Goal: Information Seeking & Learning: Learn about a topic

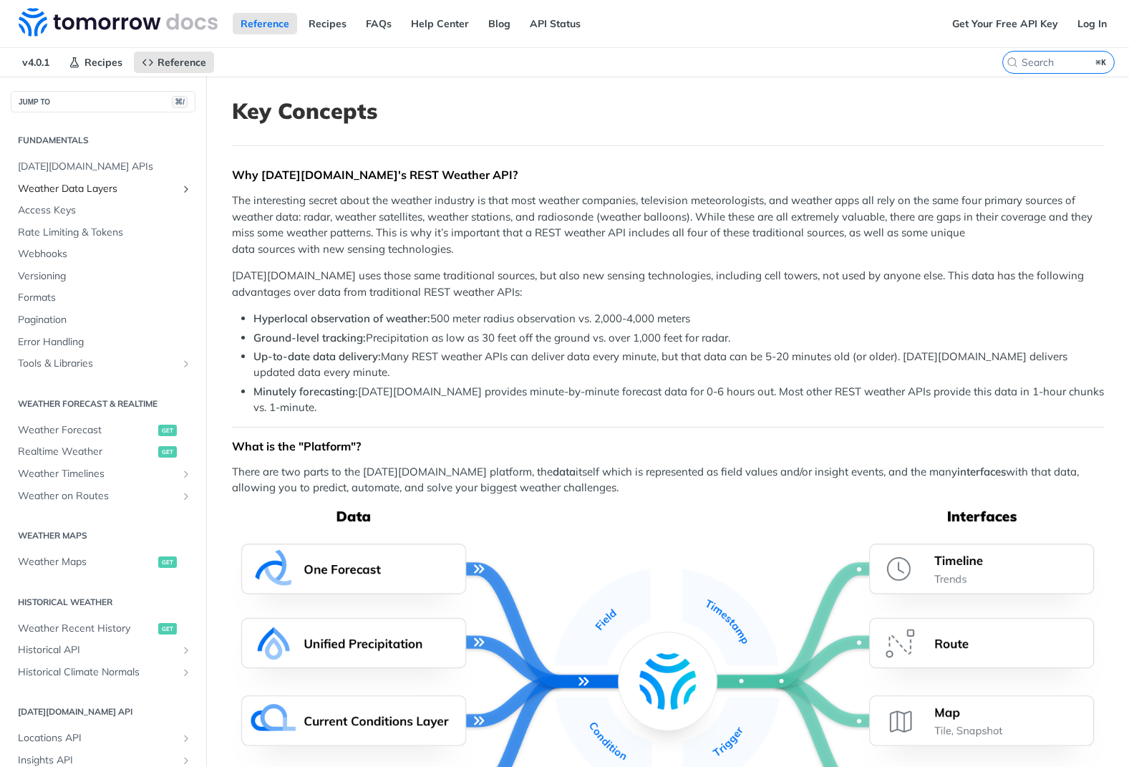
click at [102, 190] on span "Weather Data Layers" at bounding box center [97, 189] width 159 height 14
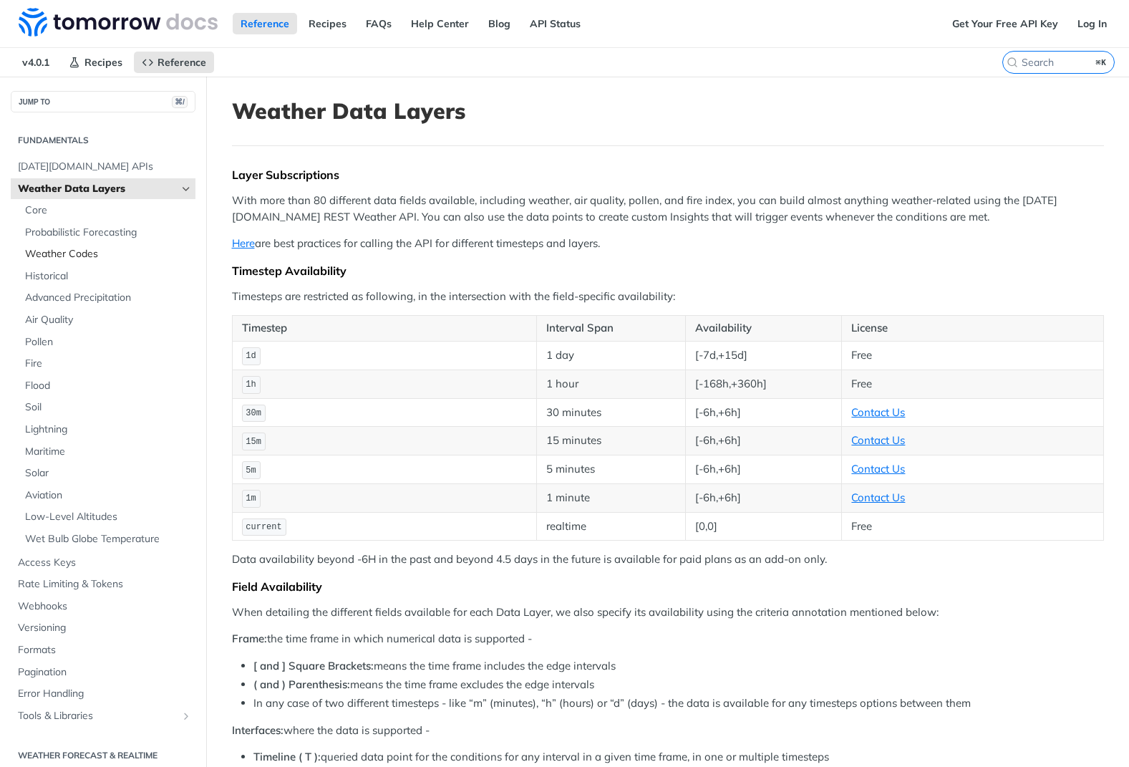
click at [57, 251] on span "Weather Codes" at bounding box center [108, 254] width 167 height 14
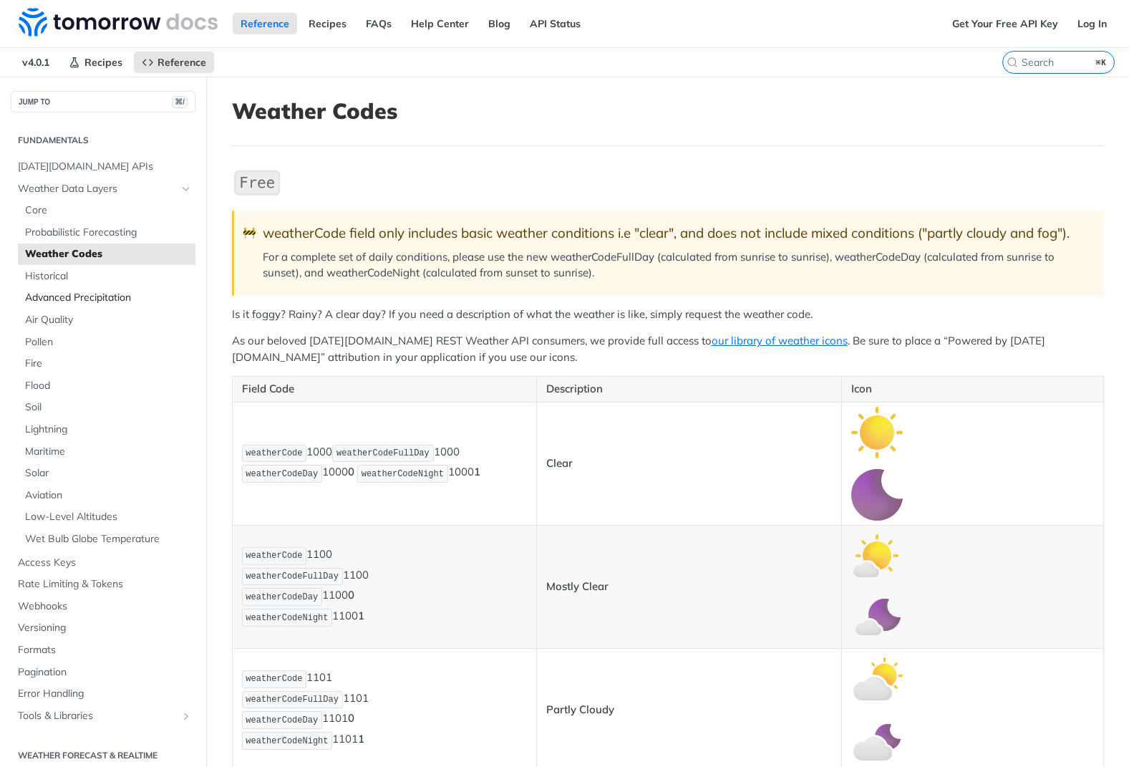
click at [104, 298] on span "Advanced Precipitation" at bounding box center [108, 298] width 167 height 14
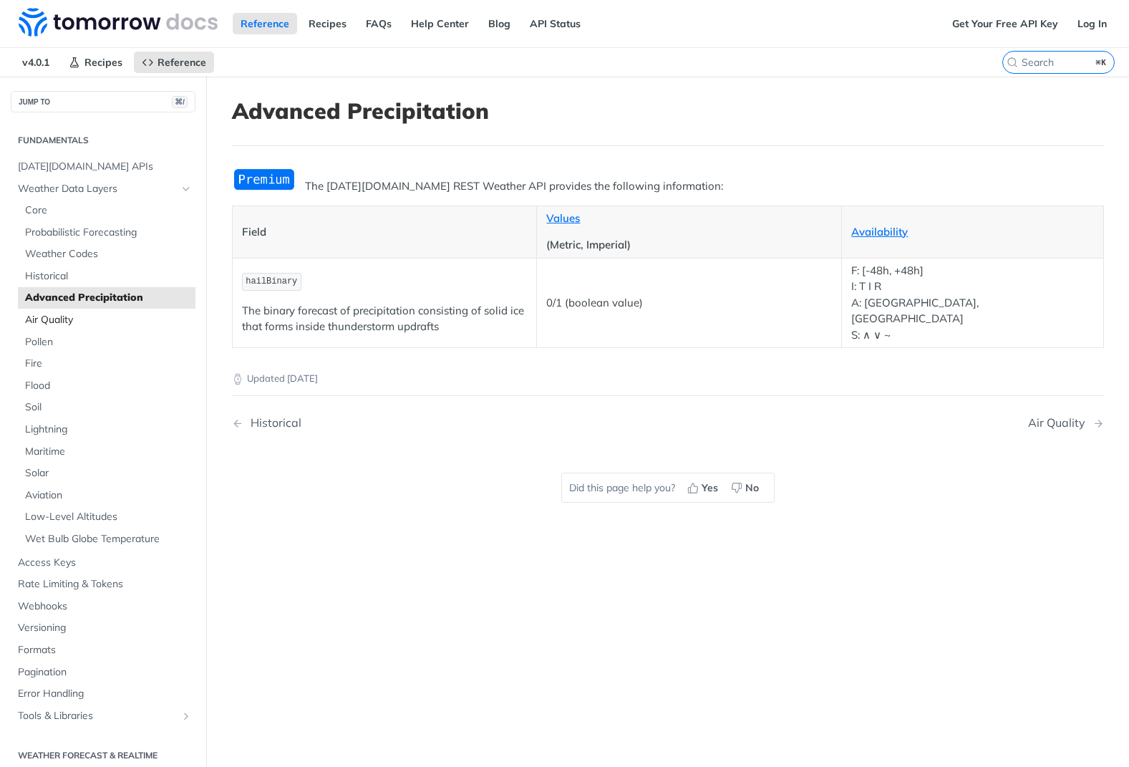
click at [99, 317] on span "Air Quality" at bounding box center [108, 320] width 167 height 14
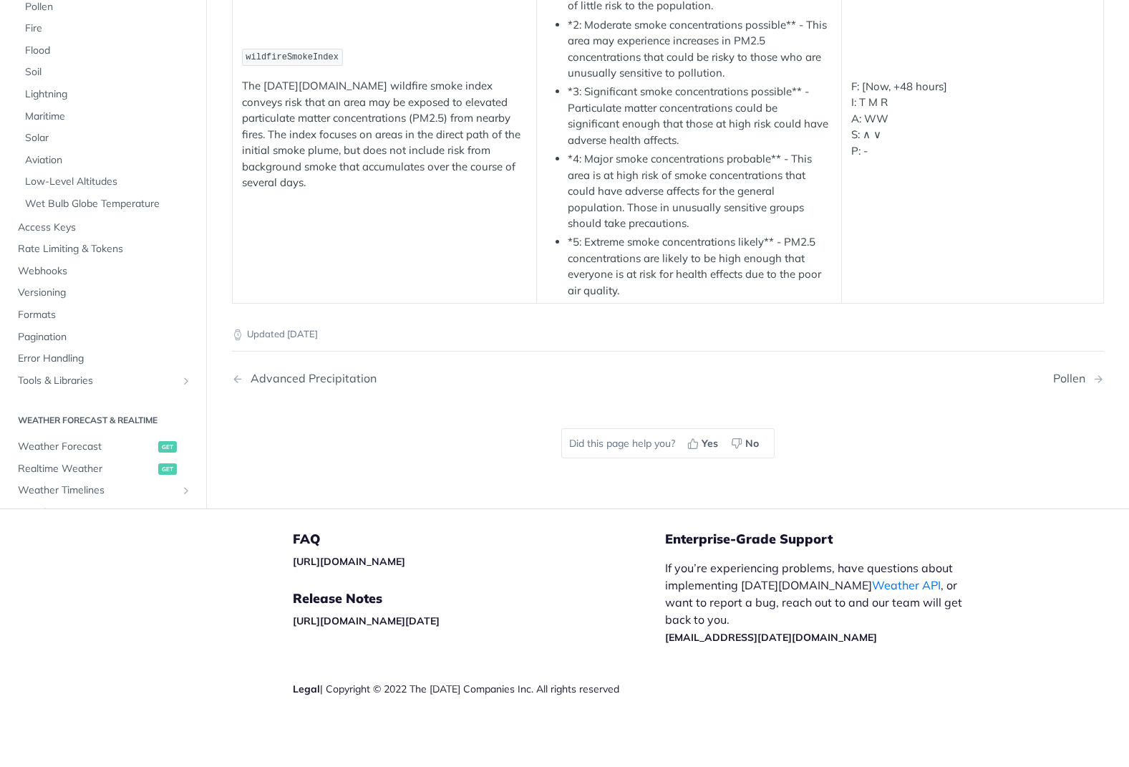
scroll to position [2827, 0]
click at [61, 124] on span "Maritime" at bounding box center [108, 117] width 167 height 14
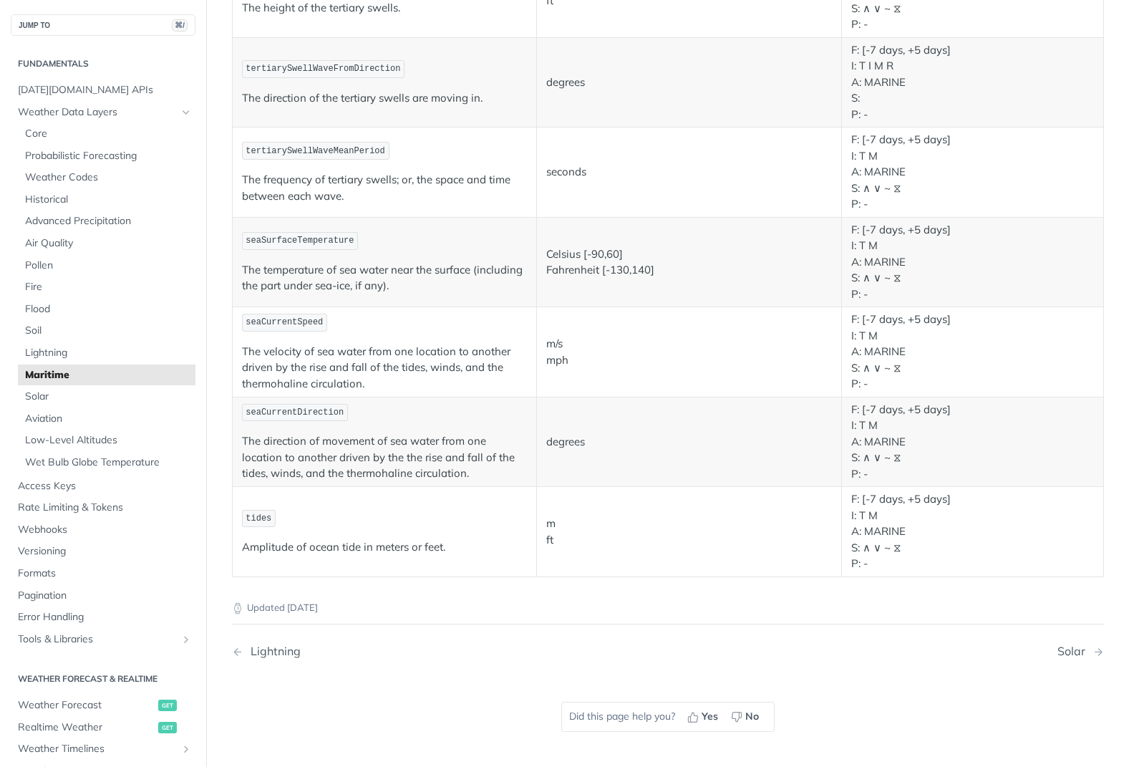
scroll to position [1194, 0]
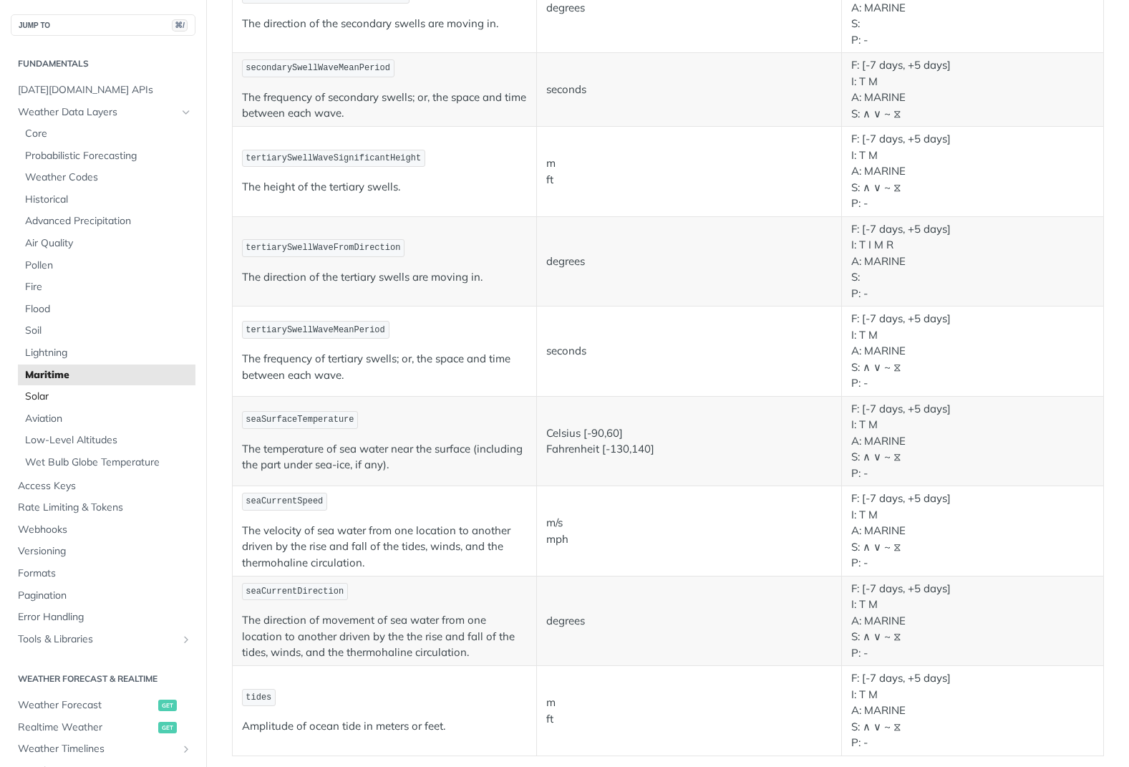
click at [50, 392] on span "Solar" at bounding box center [108, 396] width 167 height 14
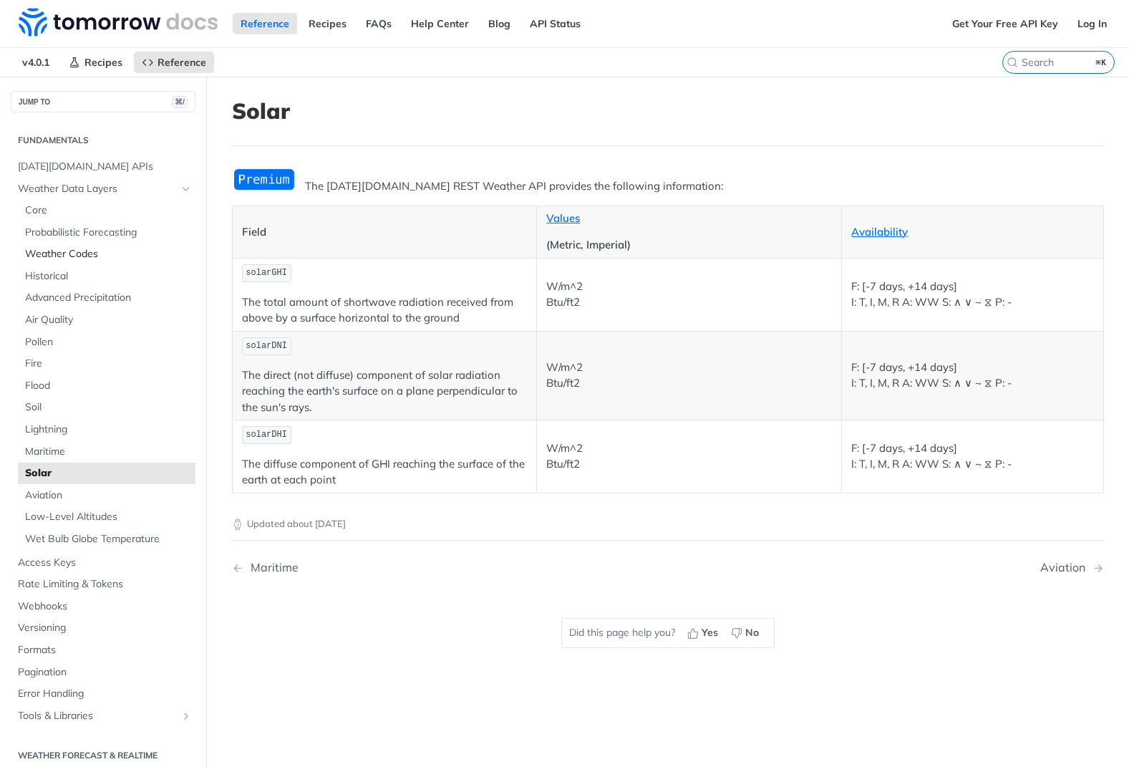
click at [95, 251] on span "Weather Codes" at bounding box center [108, 254] width 167 height 14
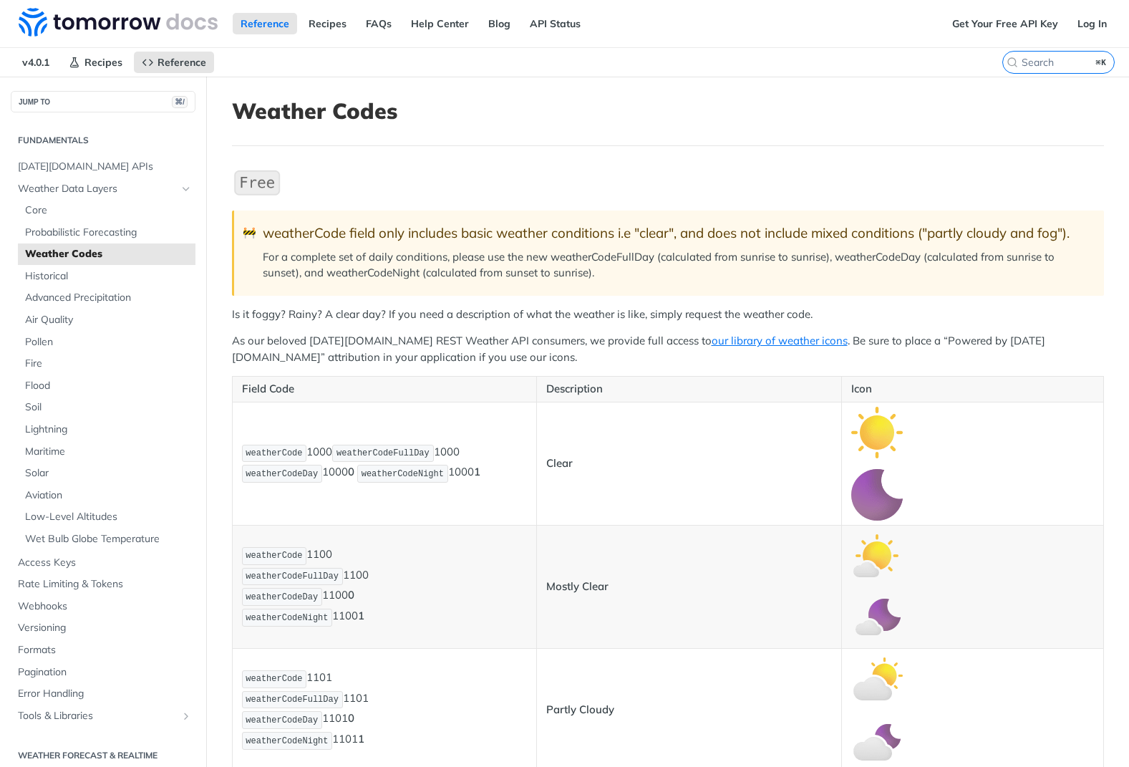
scroll to position [3, 0]
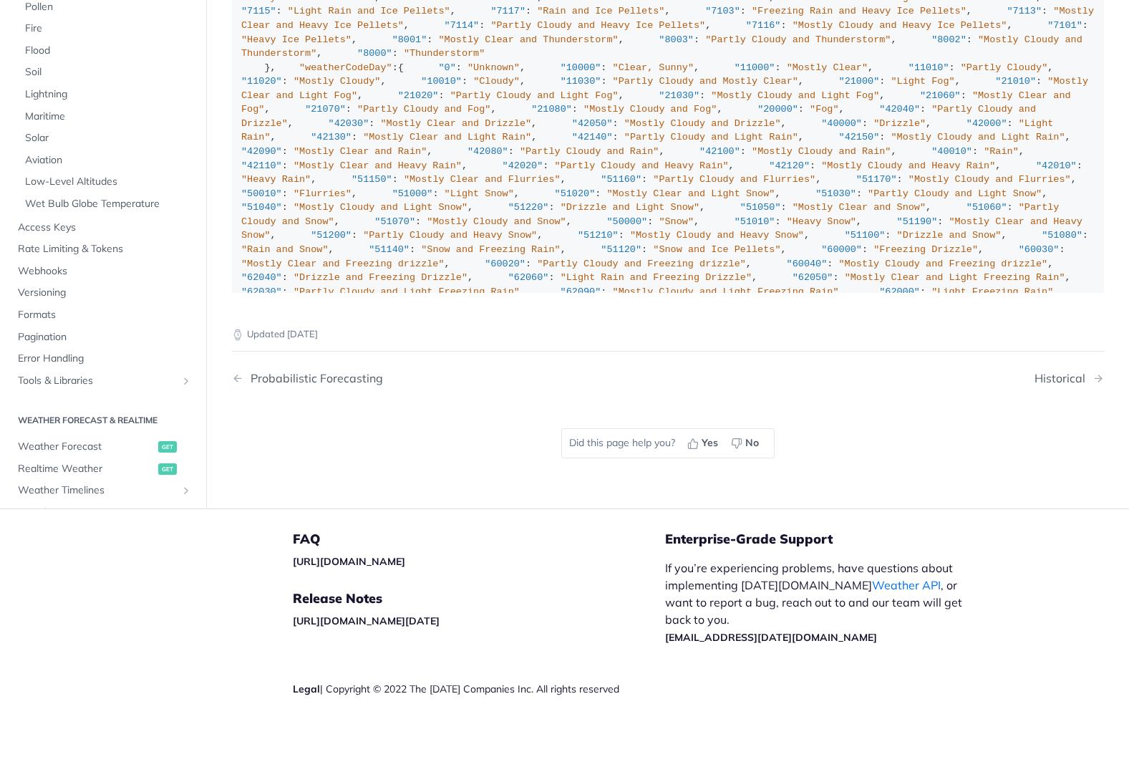
scroll to position [9909, 0]
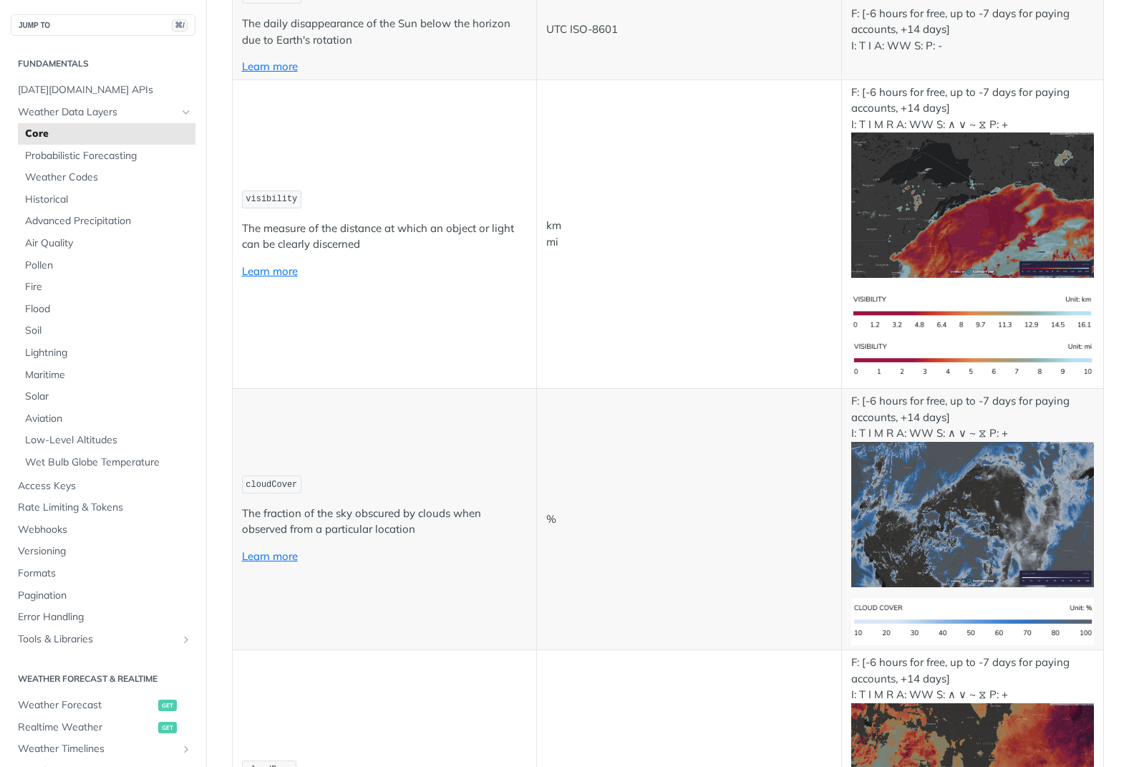
scroll to position [3752, 0]
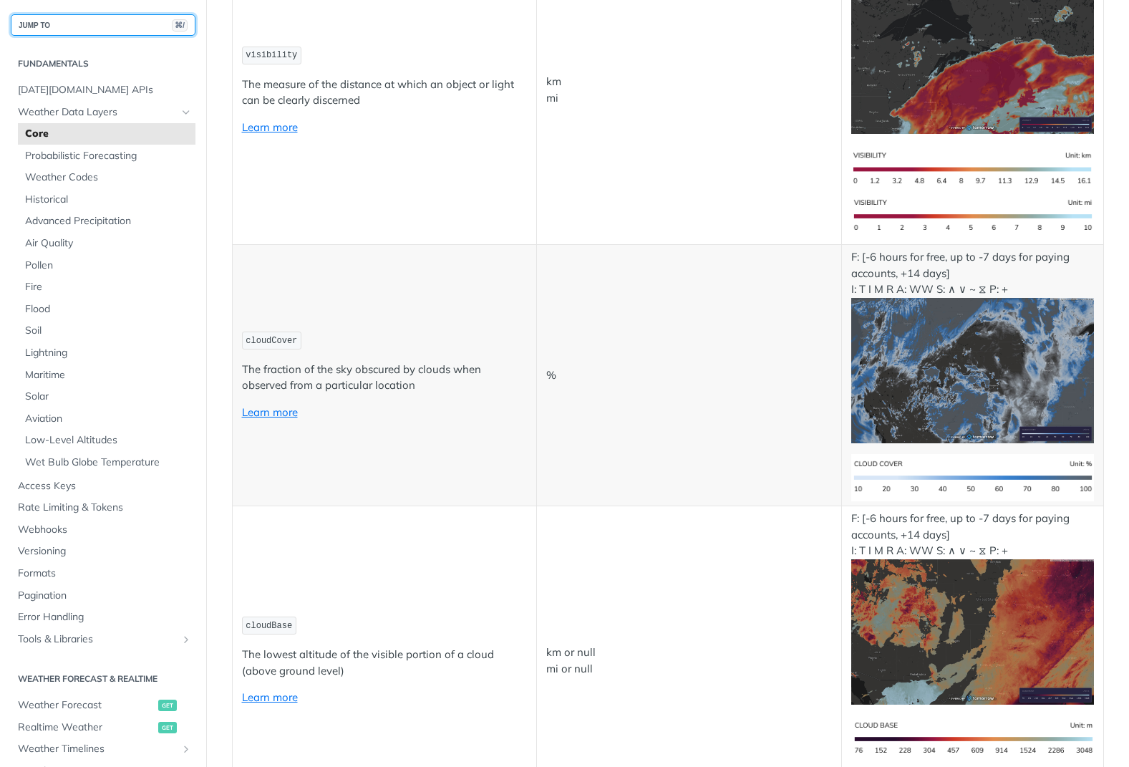
click at [113, 18] on button "JUMP TO ⌘/" at bounding box center [103, 24] width 185 height 21
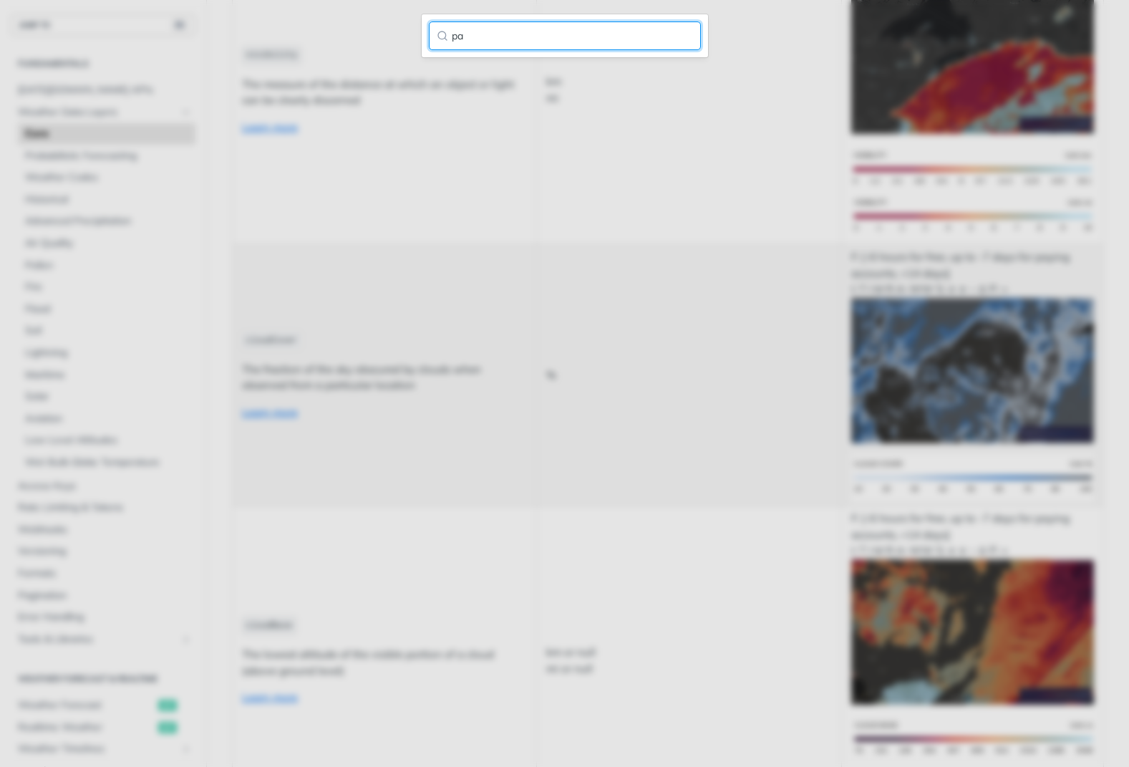
type input "p"
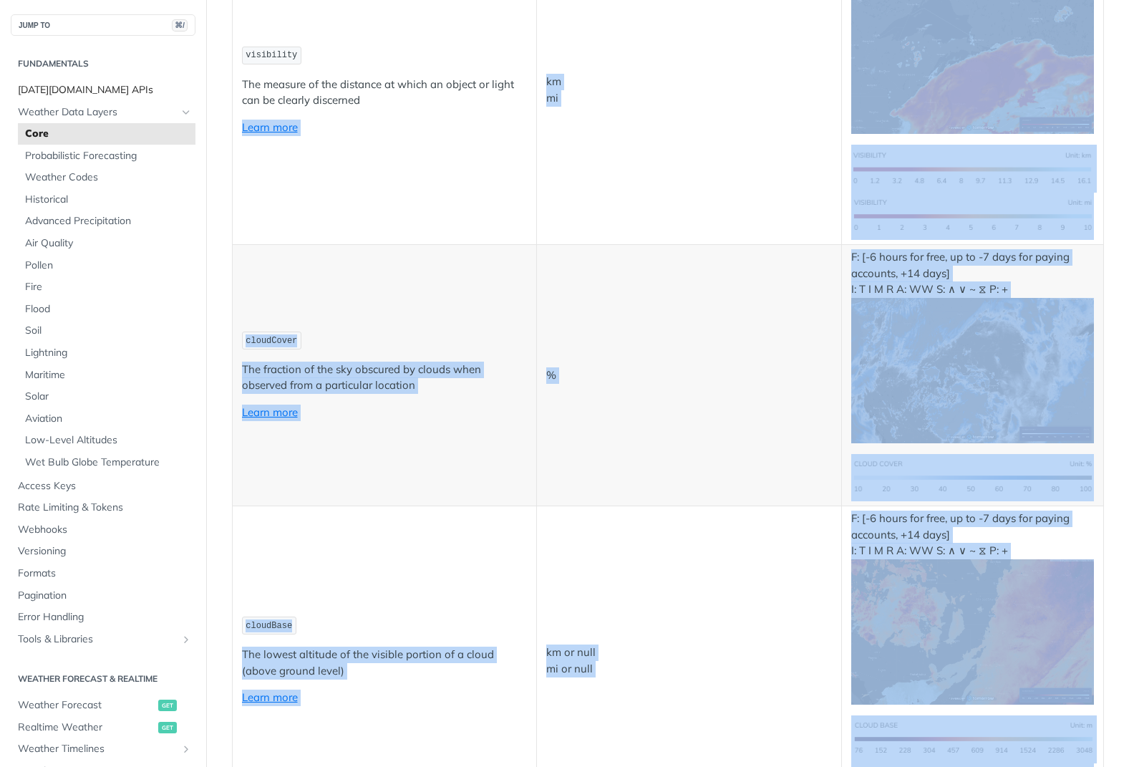
click at [100, 89] on span "[DATE][DOMAIN_NAME] APIs" at bounding box center [105, 90] width 174 height 14
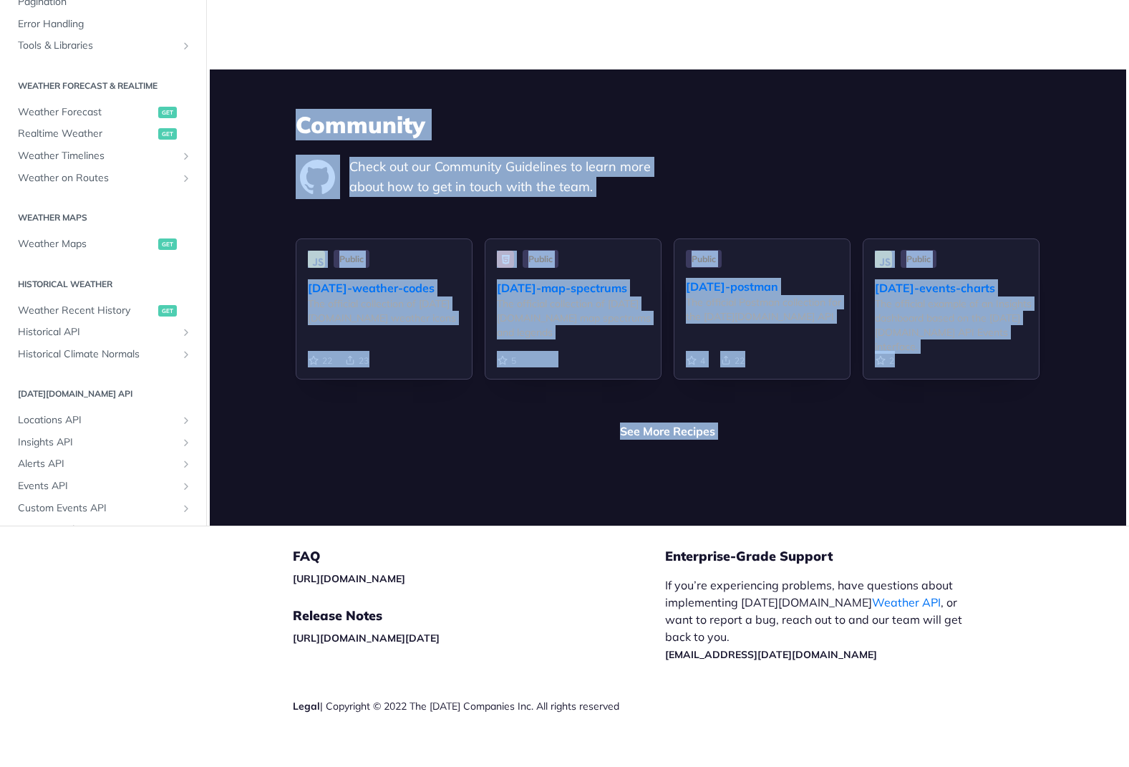
scroll to position [3281, 0]
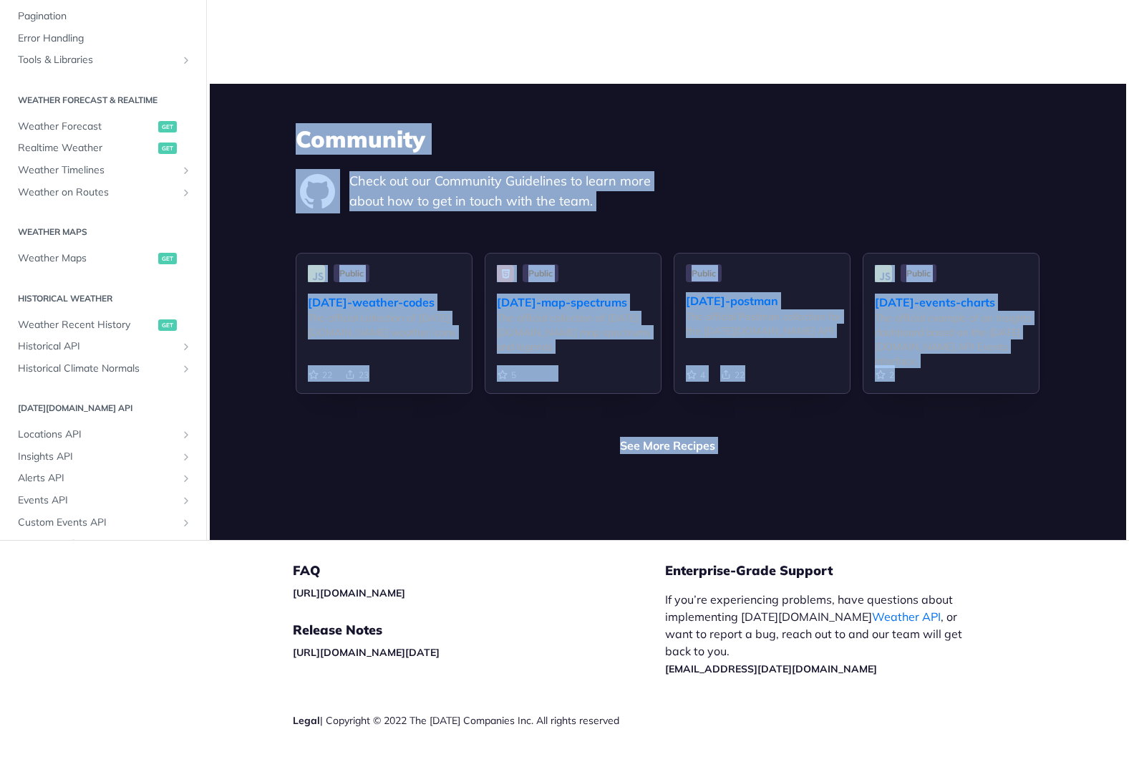
click at [271, 276] on div "Community Check out our Community Guidelines to learn more about how to get in …" at bounding box center [668, 312] width 916 height 456
